Goal: Task Accomplishment & Management: Use online tool/utility

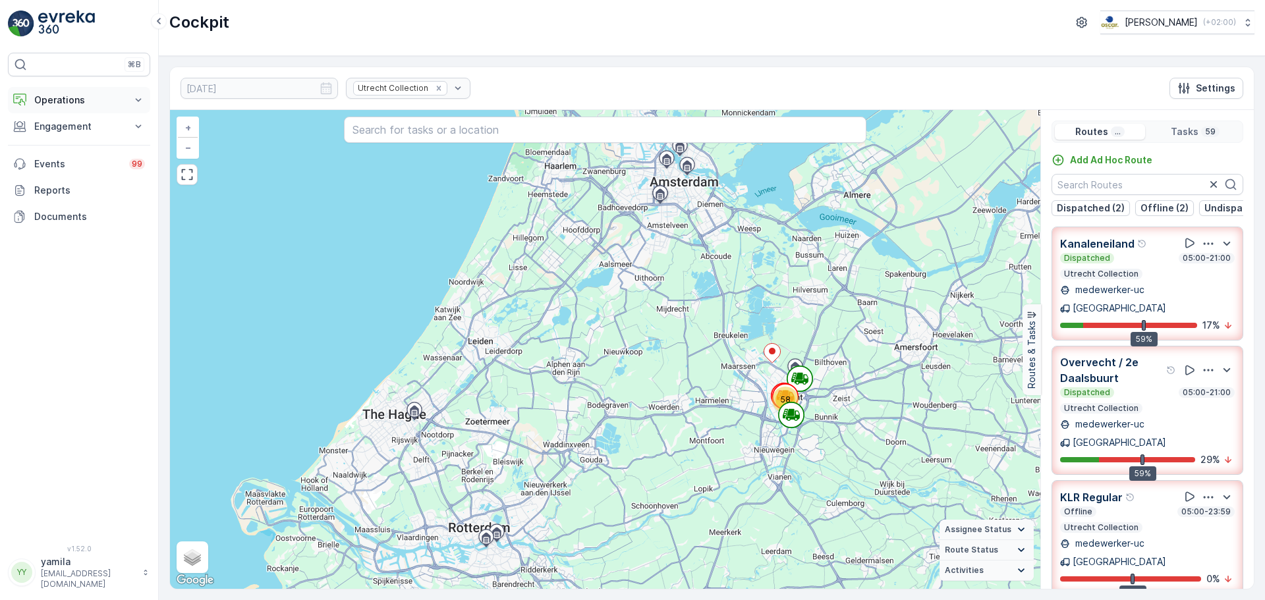
click at [76, 91] on button "Operations" at bounding box center [79, 100] width 142 height 26
click at [78, 153] on p "Routes & Tasks" at bounding box center [68, 159] width 68 height 13
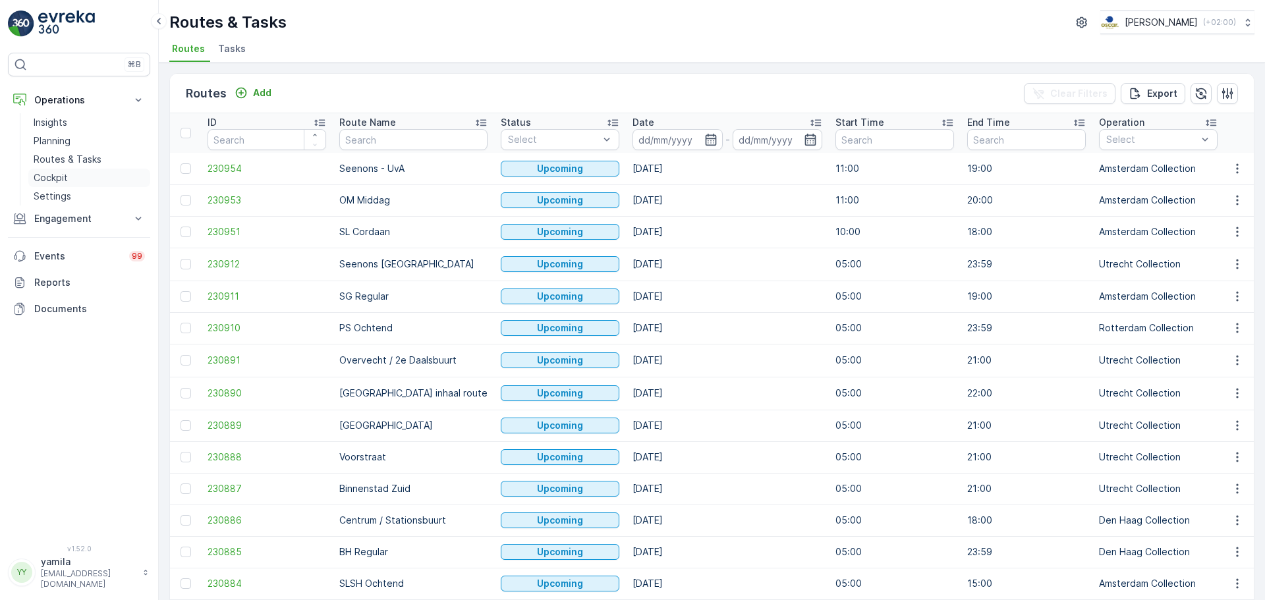
click at [71, 177] on link "Cockpit" at bounding box center [89, 178] width 122 height 18
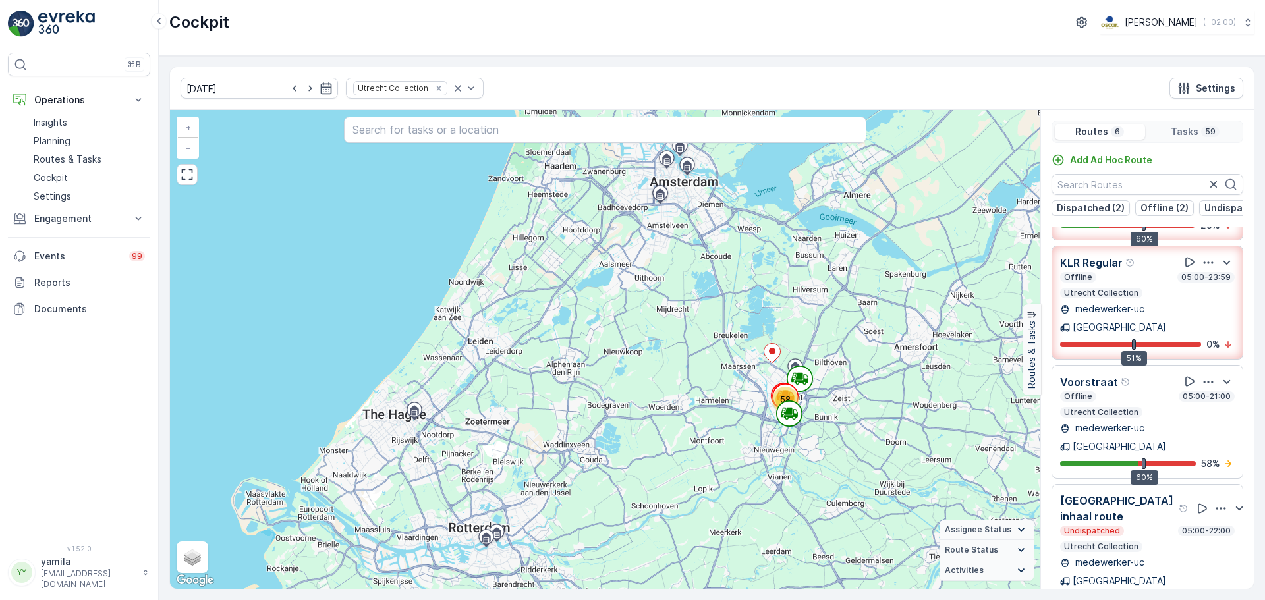
scroll to position [33, 0]
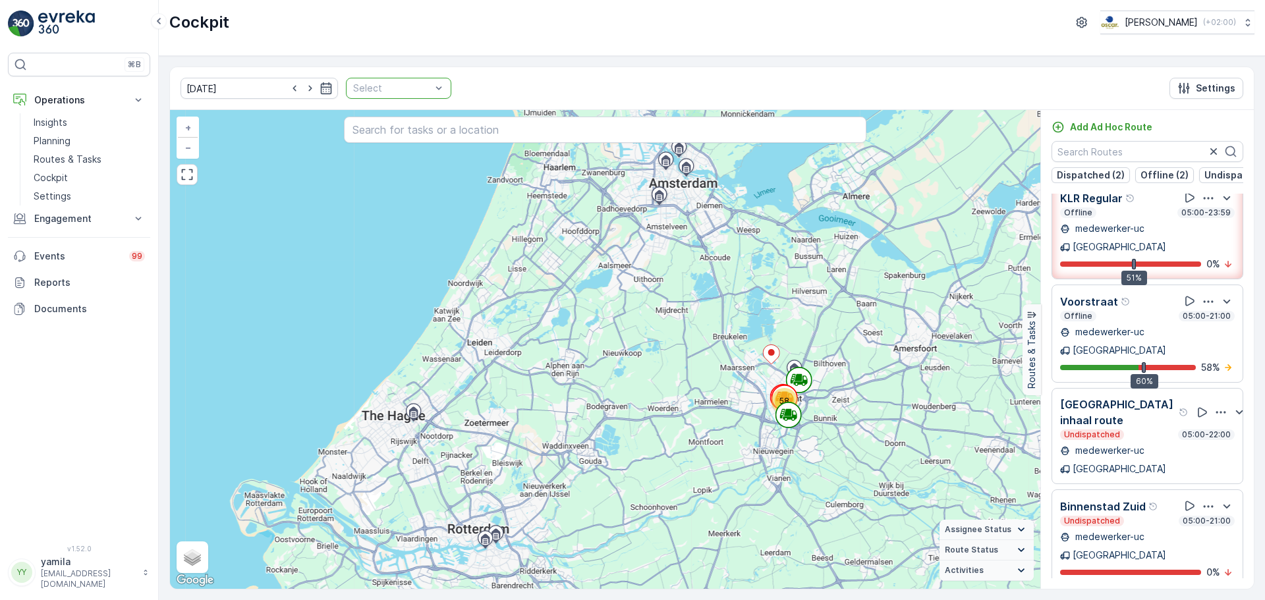
scroll to position [140, 0]
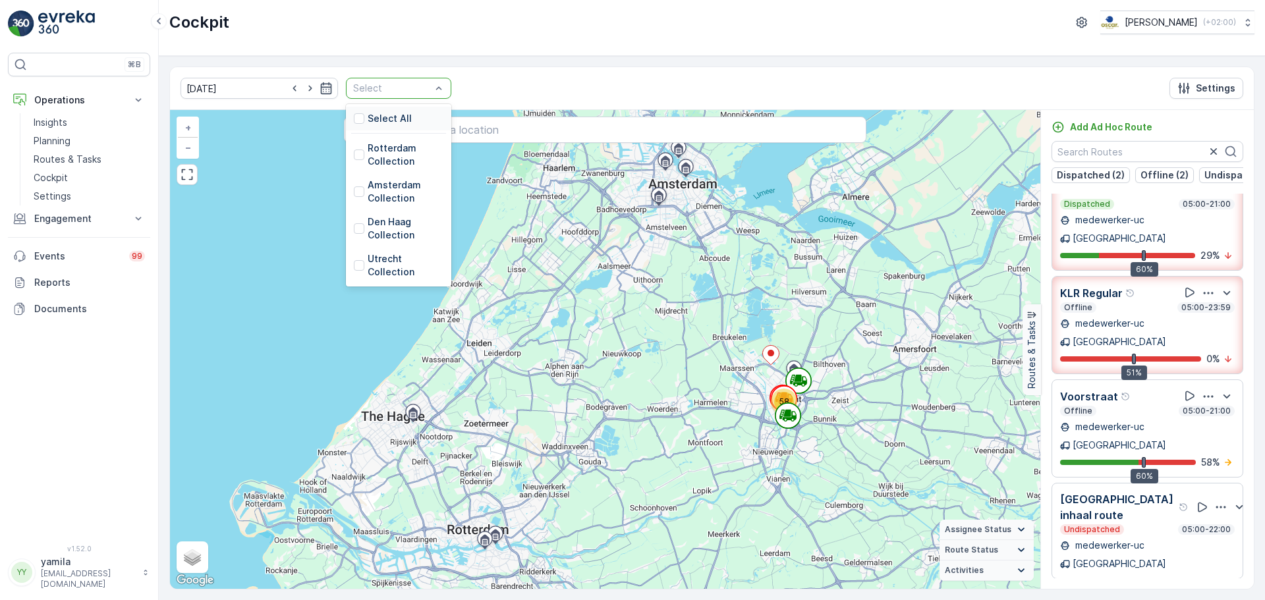
click at [416, 86] on div at bounding box center [392, 88] width 80 height 11
click at [354, 193] on div at bounding box center [359, 191] width 11 height 11
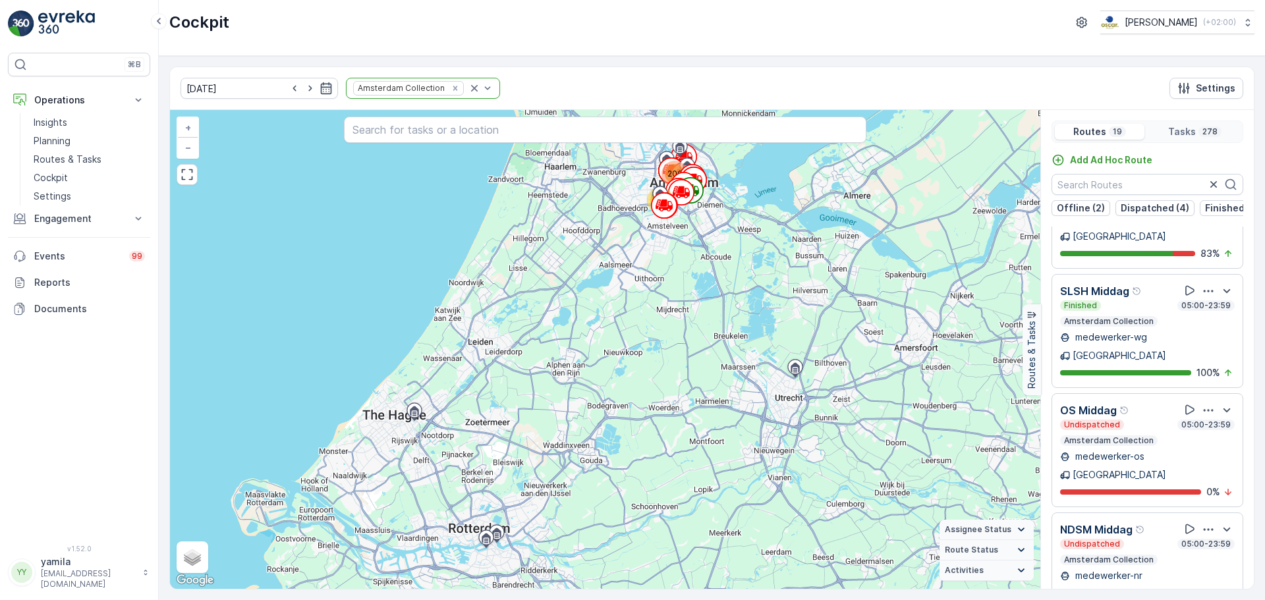
scroll to position [565, 0]
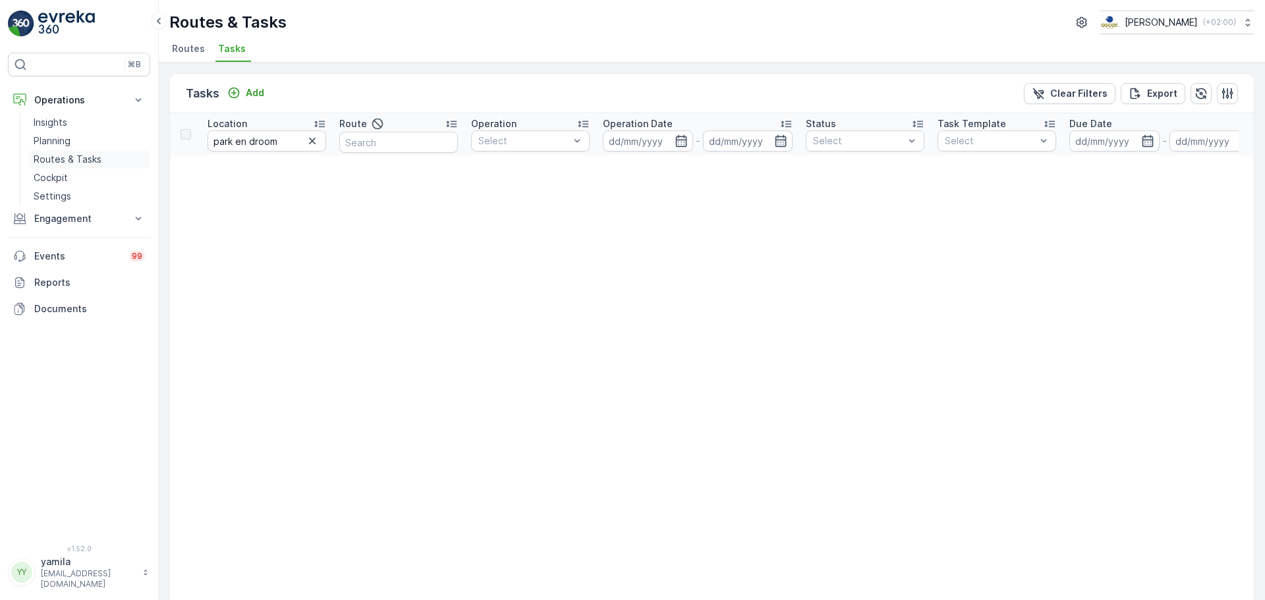
click at [82, 160] on p "Routes & Tasks" at bounding box center [68, 159] width 68 height 13
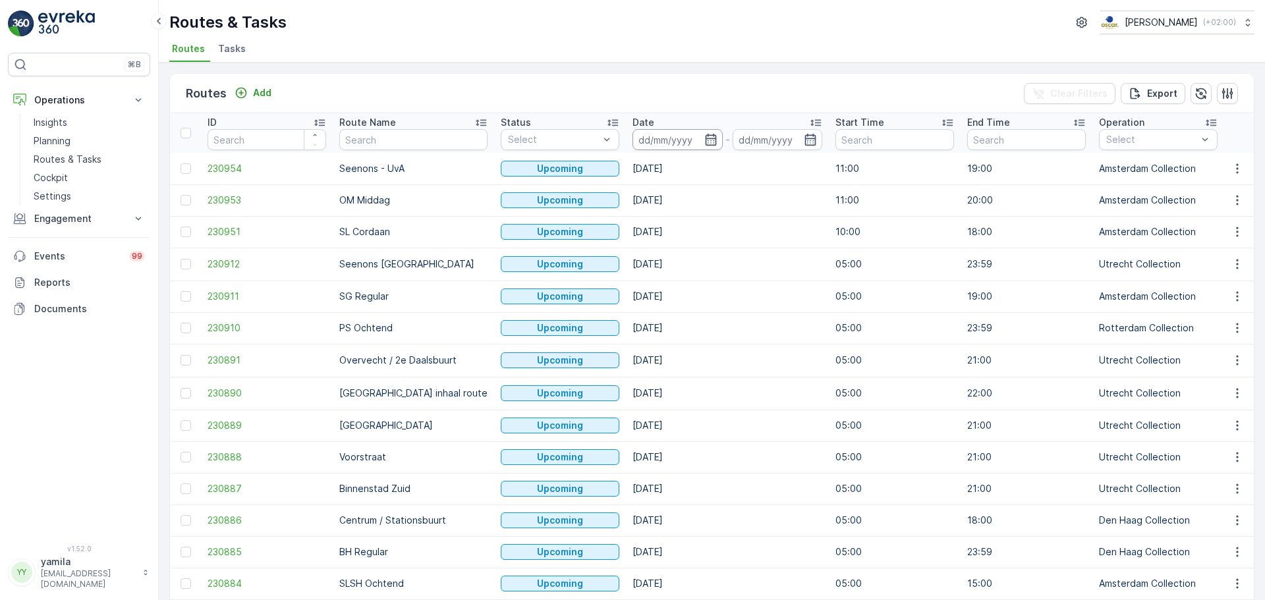
click at [636, 149] on input at bounding box center [677, 139] width 90 height 21
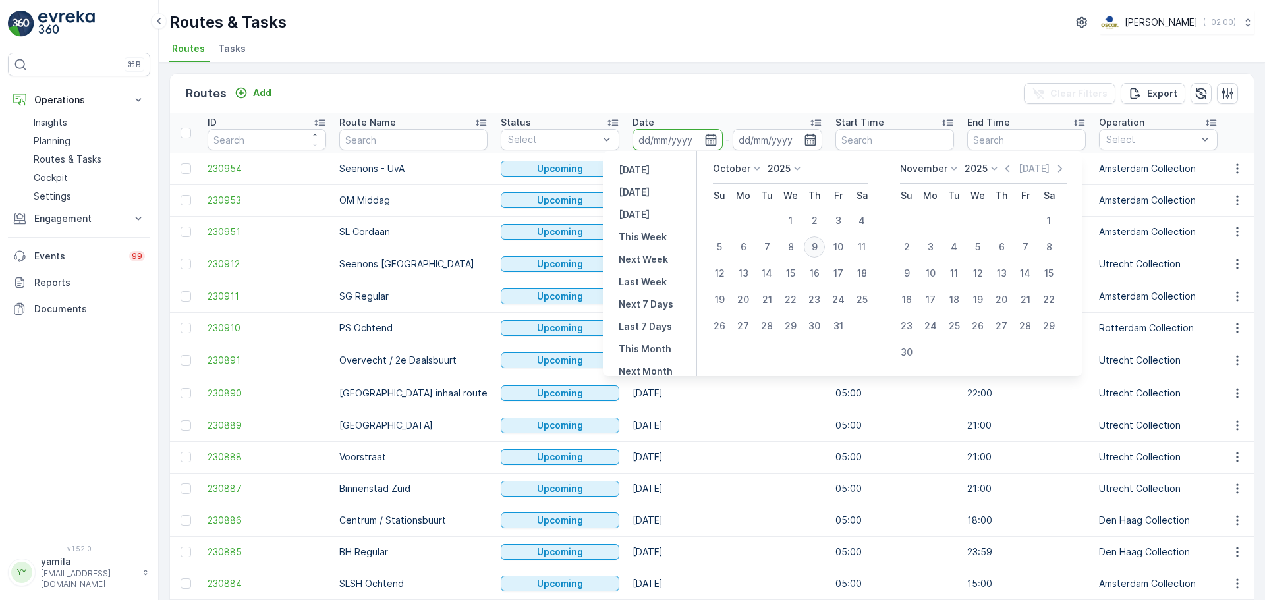
click at [809, 246] on div "9" at bounding box center [814, 246] width 21 height 21
type input "[DATE]"
click at [809, 246] on div "9" at bounding box center [814, 246] width 21 height 21
type input "[DATE]"
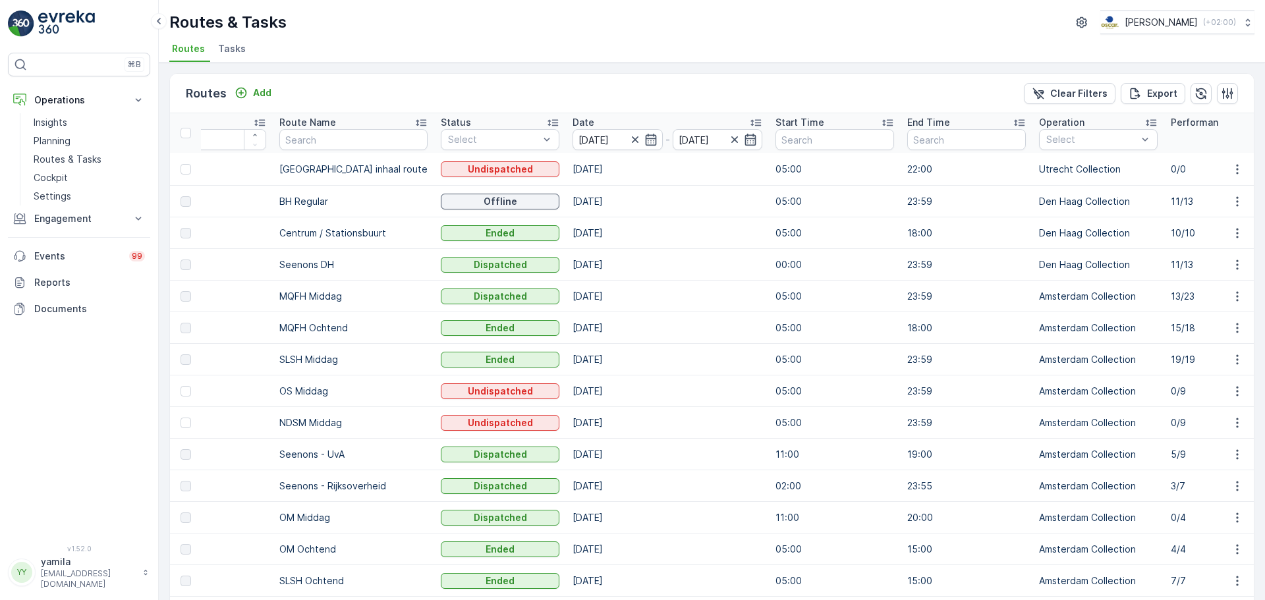
scroll to position [0, 61]
click at [553, 57] on ul "Routes Tasks" at bounding box center [706, 51] width 1074 height 22
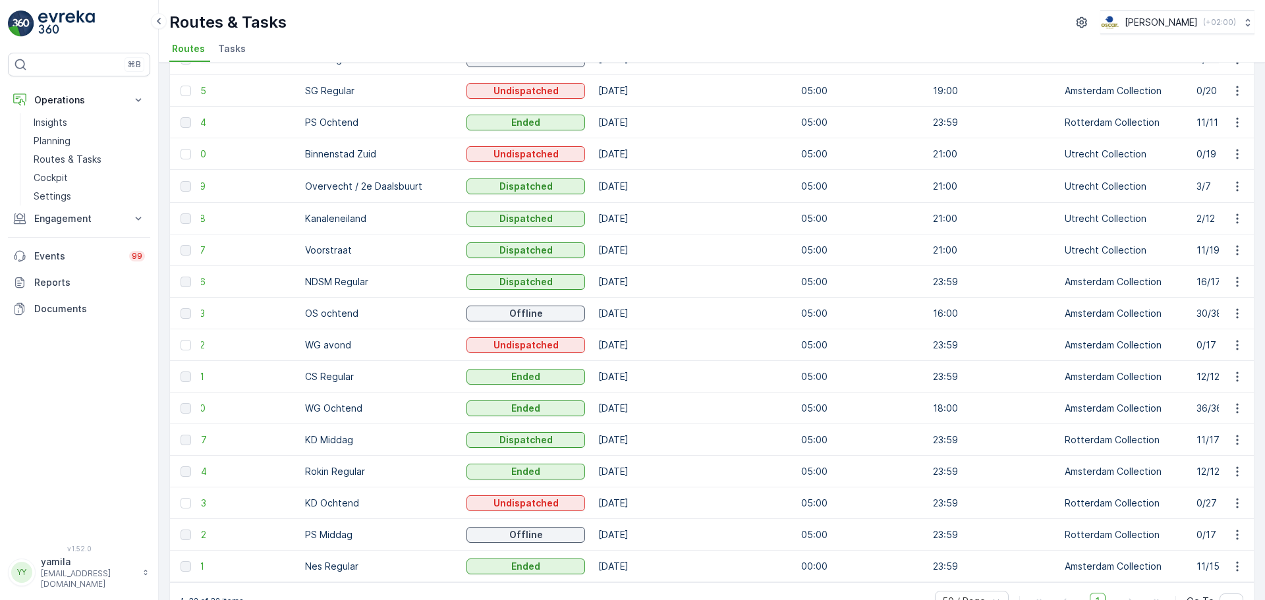
scroll to position [0, 35]
click at [1232, 563] on icon "button" at bounding box center [1236, 566] width 13 height 13
click at [1186, 508] on span "See More Details" at bounding box center [1206, 508] width 76 height 13
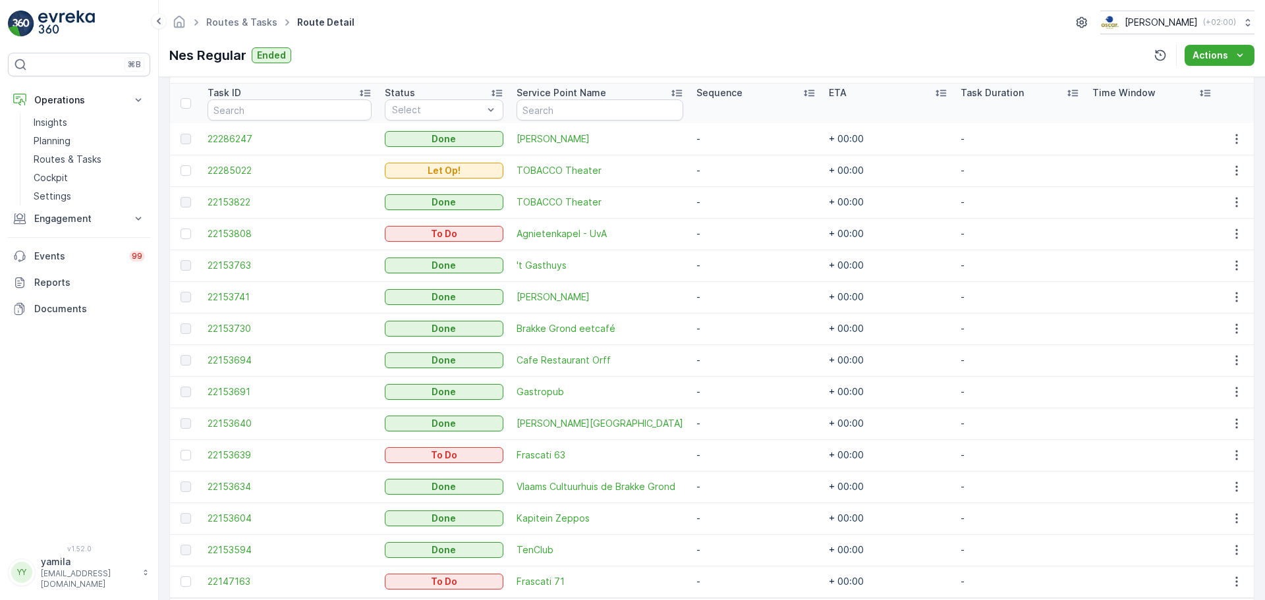
scroll to position [345, 0]
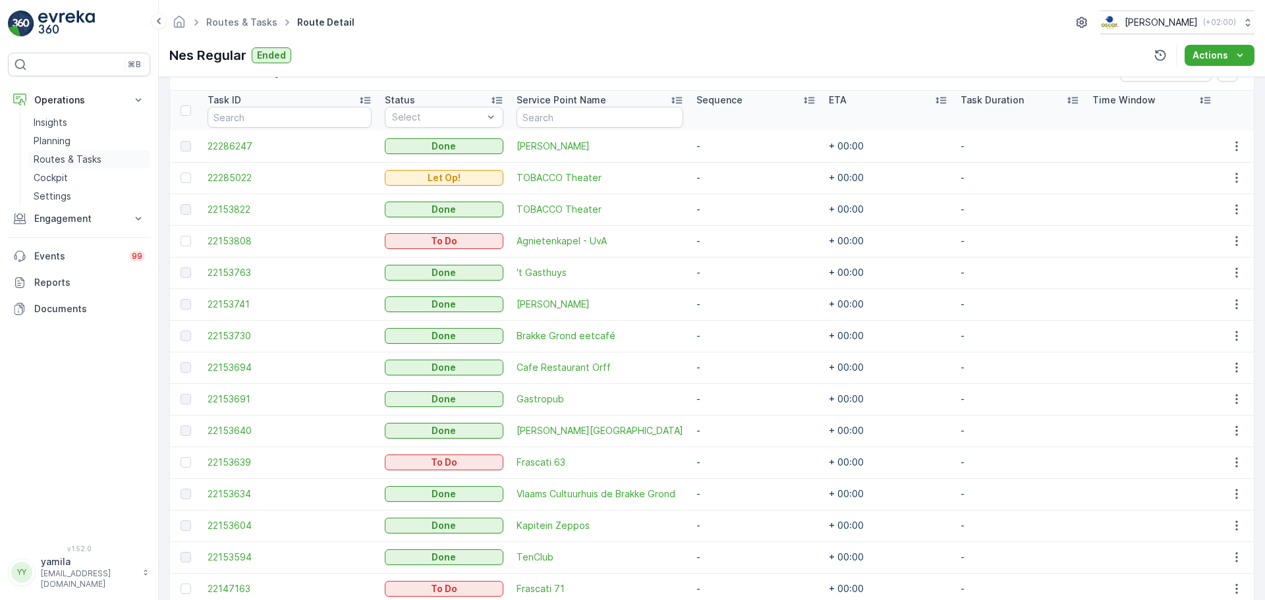
click at [110, 157] on link "Routes & Tasks" at bounding box center [89, 159] width 122 height 18
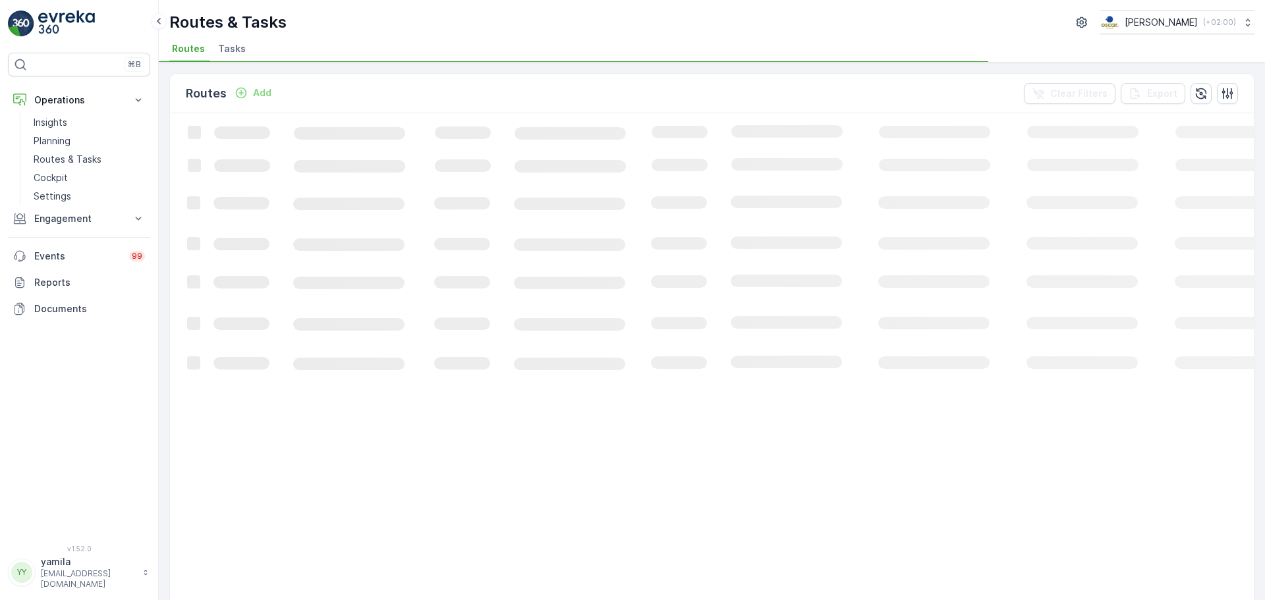
click at [240, 42] on span "Tasks" at bounding box center [232, 48] width 28 height 13
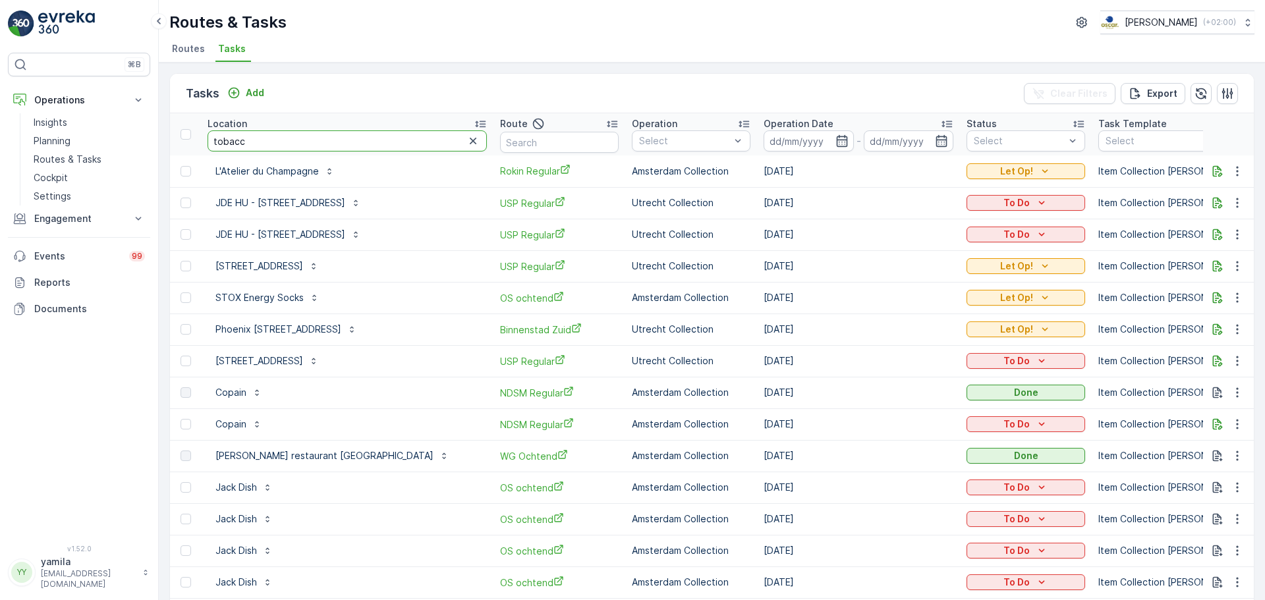
type input "tobacco"
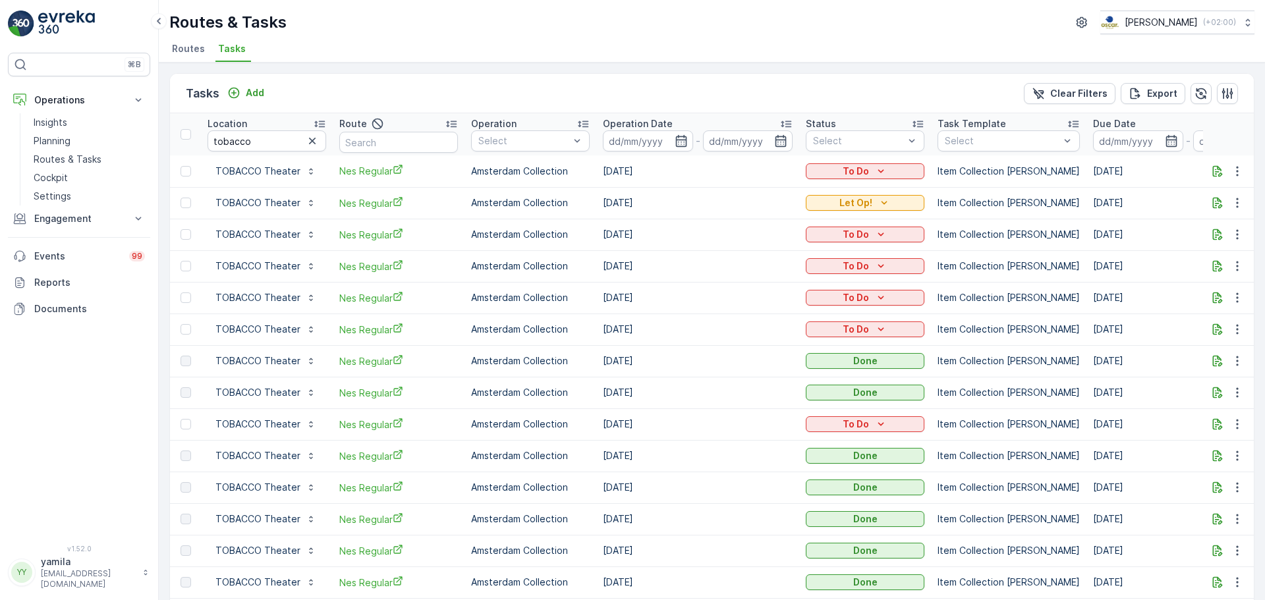
click at [1205, 205] on td at bounding box center [1228, 203] width 51 height 32
click at [1213, 204] on icon "button" at bounding box center [1218, 203] width 10 height 11
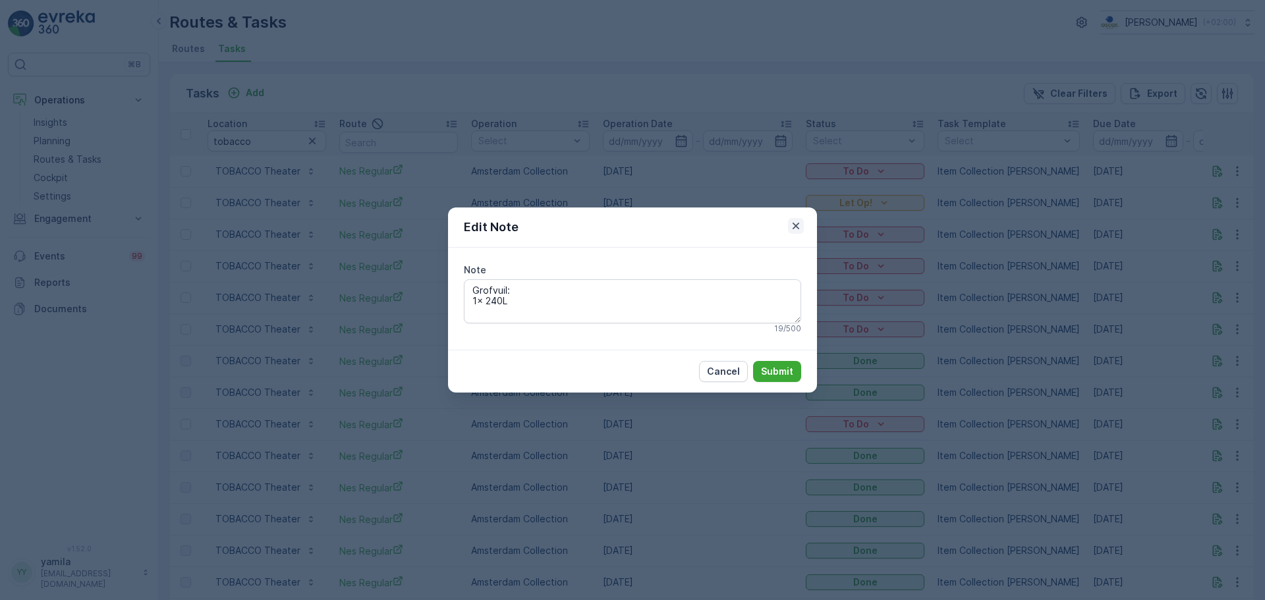
click at [792, 224] on icon "button" at bounding box center [795, 225] width 13 height 13
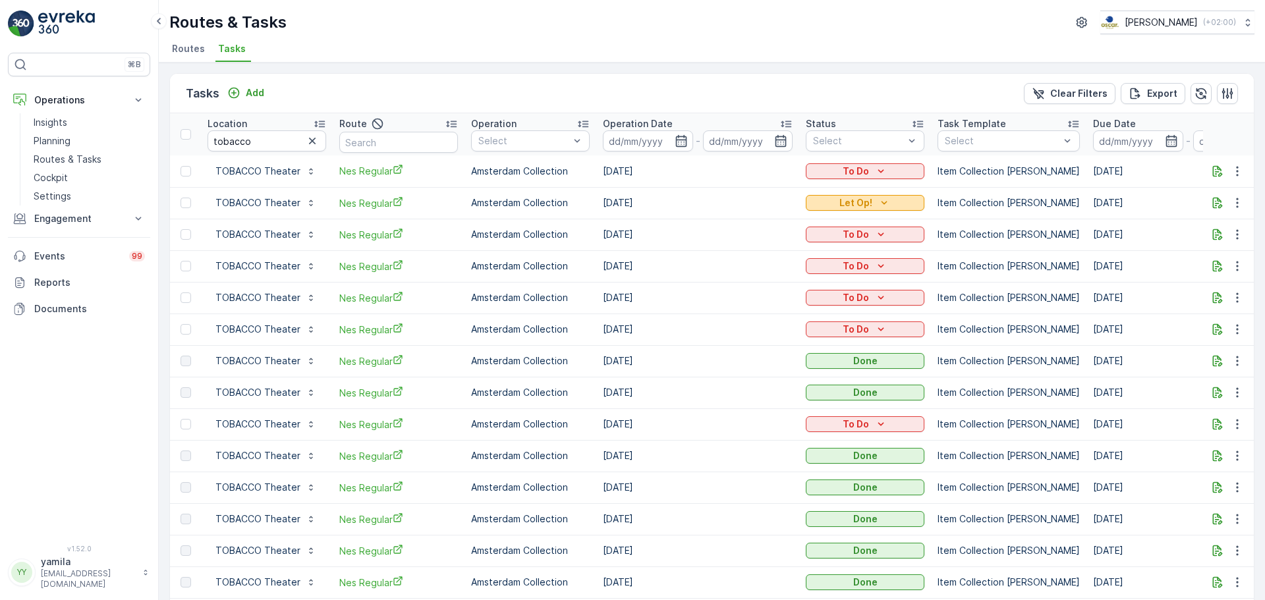
click at [868, 201] on p "Let Op!" at bounding box center [855, 202] width 33 height 13
click at [839, 243] on div "Done" at bounding box center [850, 241] width 84 height 18
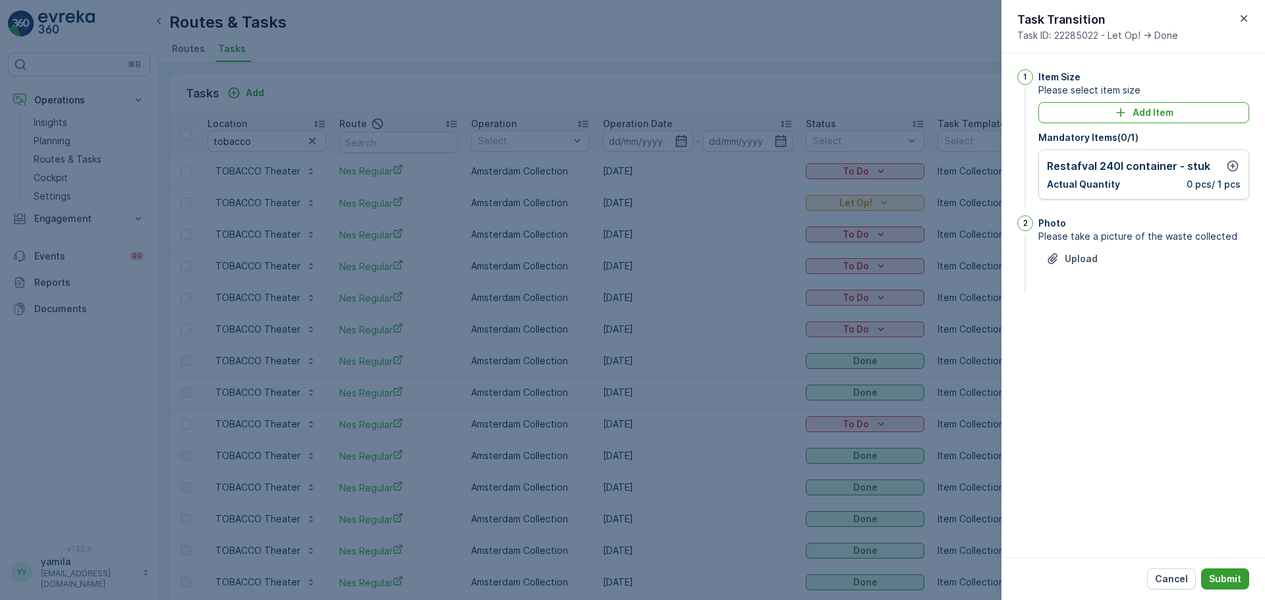
click at [1224, 585] on p "Submit" at bounding box center [1225, 578] width 32 height 13
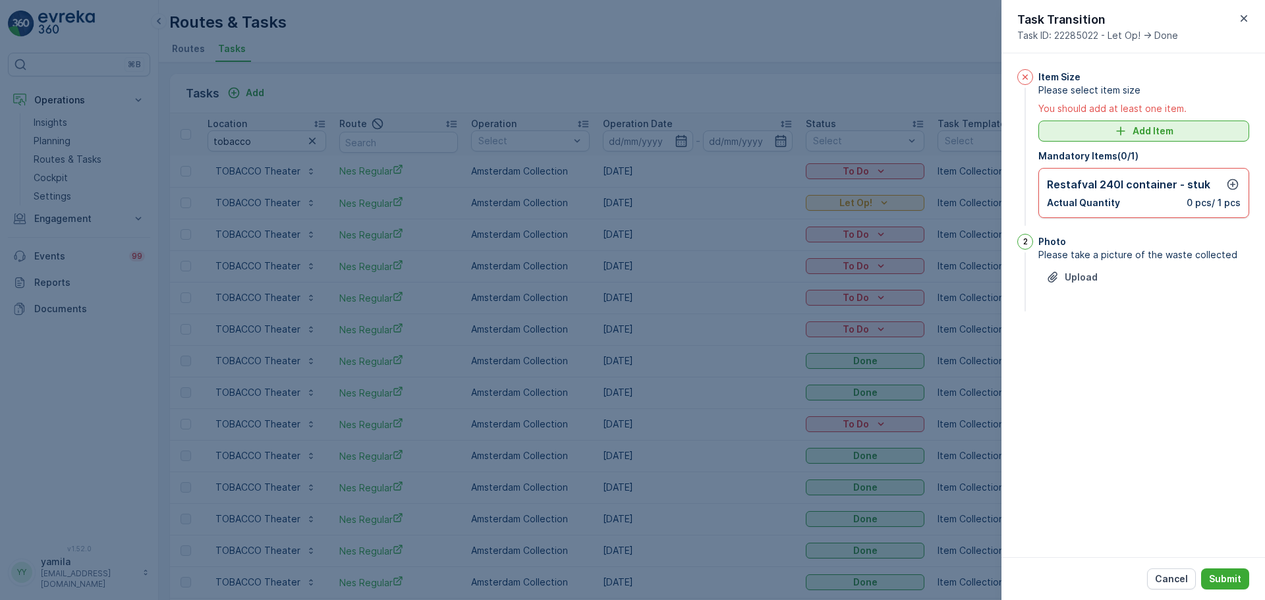
click at [1140, 138] on button "Add Item" at bounding box center [1143, 131] width 211 height 21
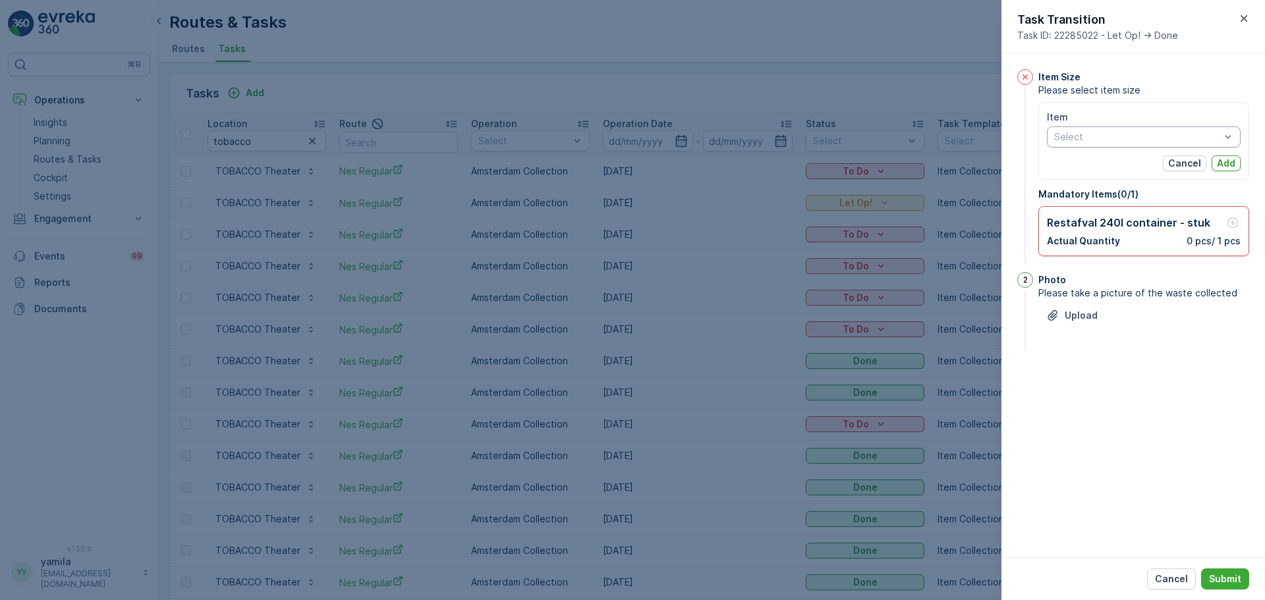
click at [1189, 103] on div "Item Select Cancel Add" at bounding box center [1143, 141] width 211 height 78
click at [1184, 159] on p "Cancel" at bounding box center [1184, 163] width 33 height 13
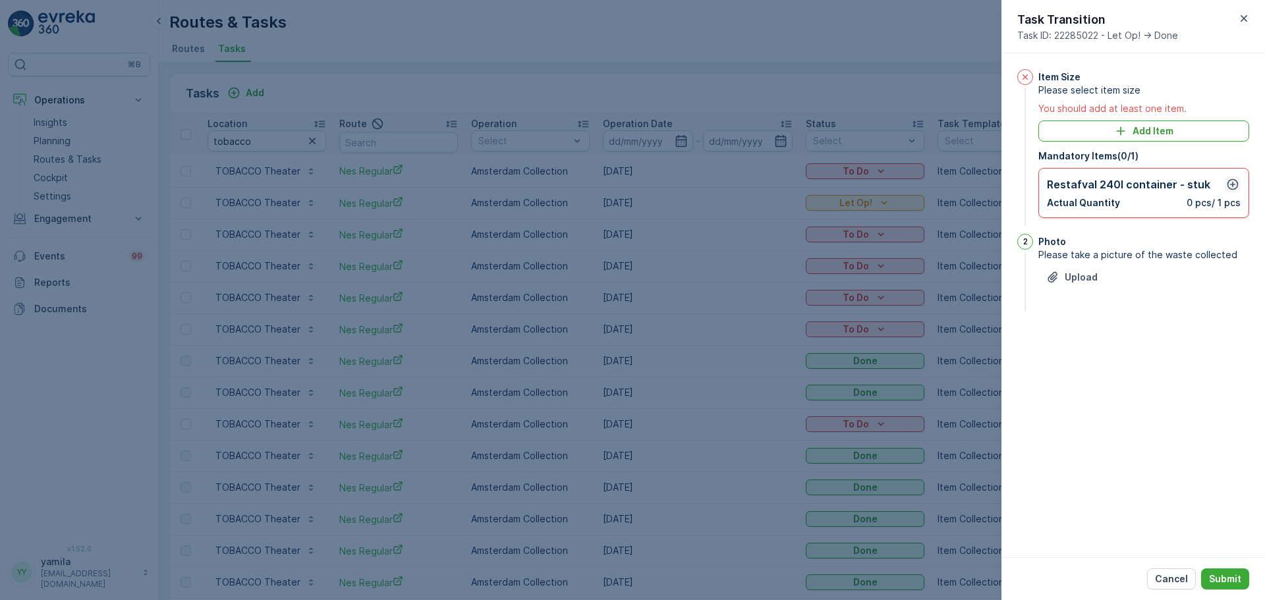
click at [1236, 182] on icon "button" at bounding box center [1232, 184] width 13 height 13
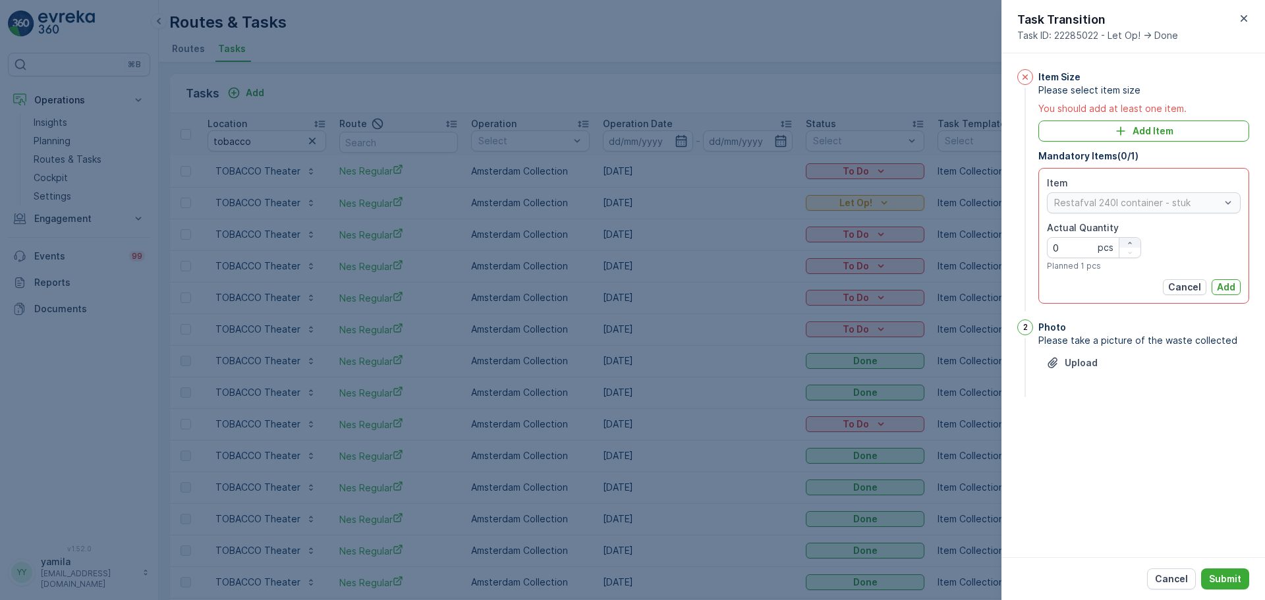
click at [1124, 241] on div "button" at bounding box center [1129, 243] width 21 height 8
type Quantity "1"
click at [1229, 296] on div "Item Restafval 240l container - stuk Actual Quantity 1 pcs Planned 1 pcs Cancel…" at bounding box center [1143, 236] width 211 height 136
click at [1230, 291] on p "Add" at bounding box center [1226, 287] width 18 height 13
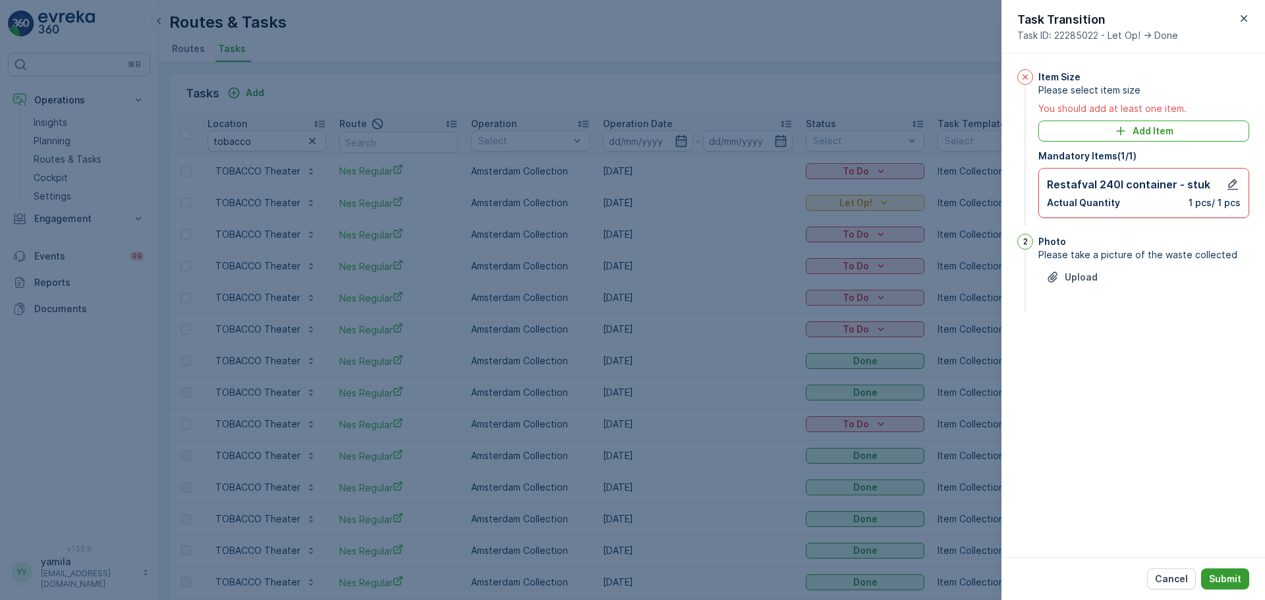
click at [1232, 580] on p "Submit" at bounding box center [1225, 578] width 32 height 13
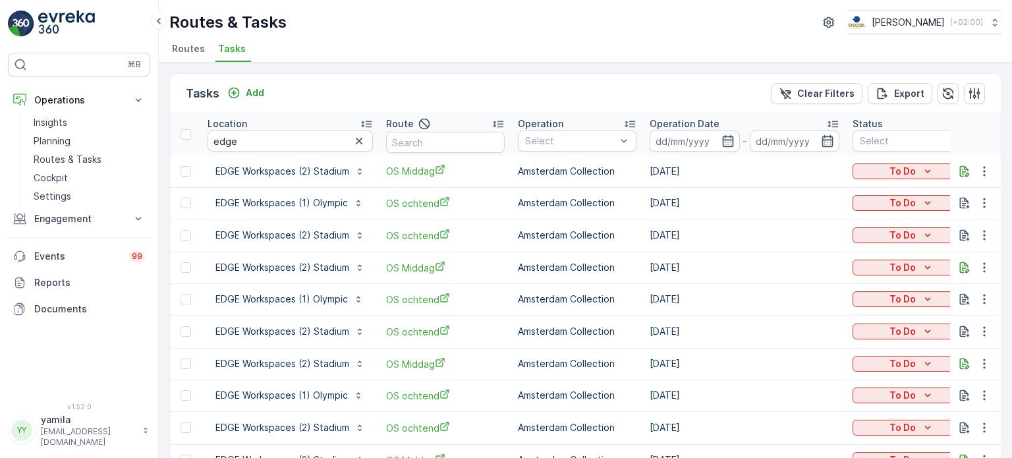
scroll to position [453, 0]
